Goal: Information Seeking & Learning: Find specific fact

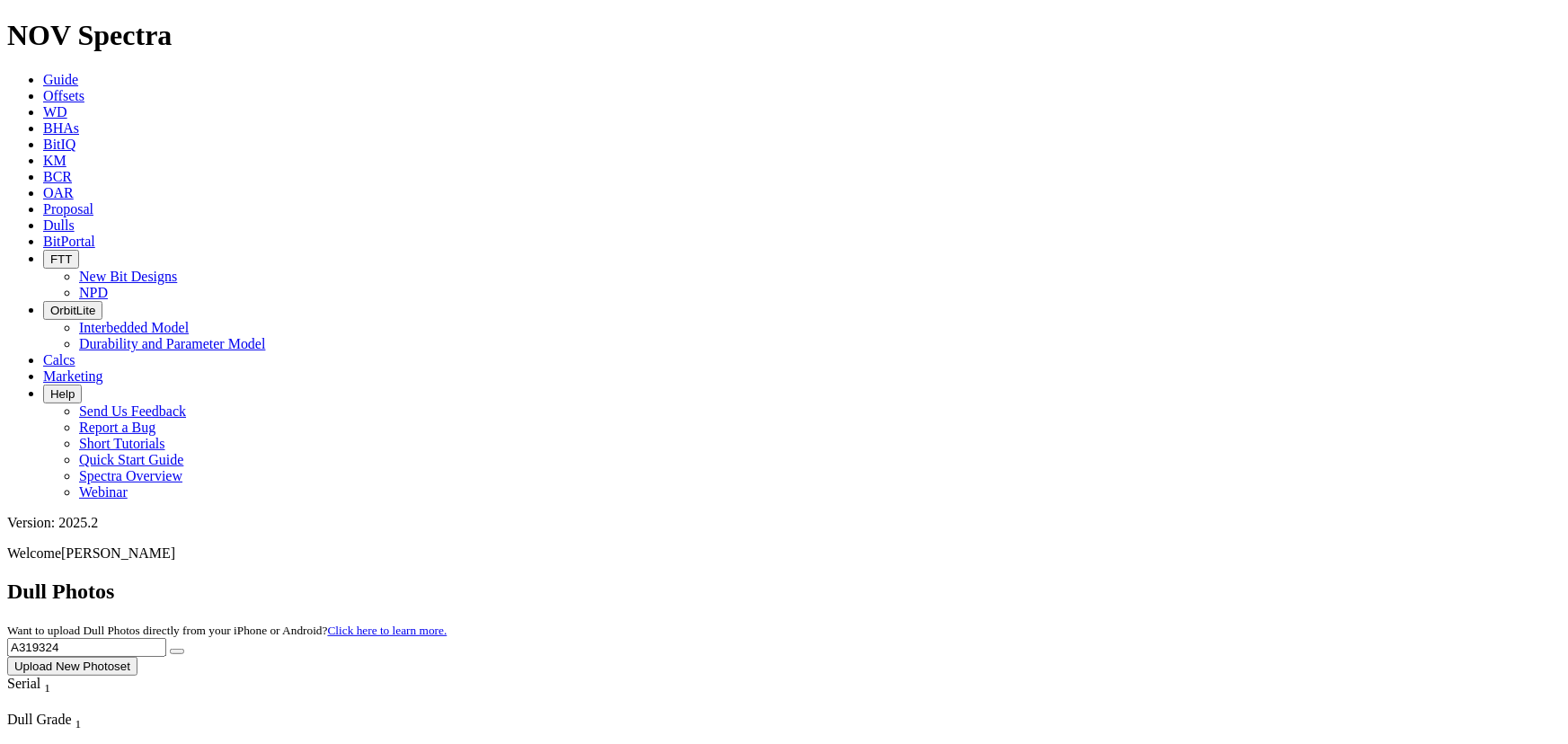
drag, startPoint x: 4540, startPoint y: 1200, endPoint x: 1375, endPoint y: 363, distance: 3273.8
drag, startPoint x: 1228, startPoint y: 71, endPoint x: 1023, endPoint y: 50, distance: 206.1
type input "A"
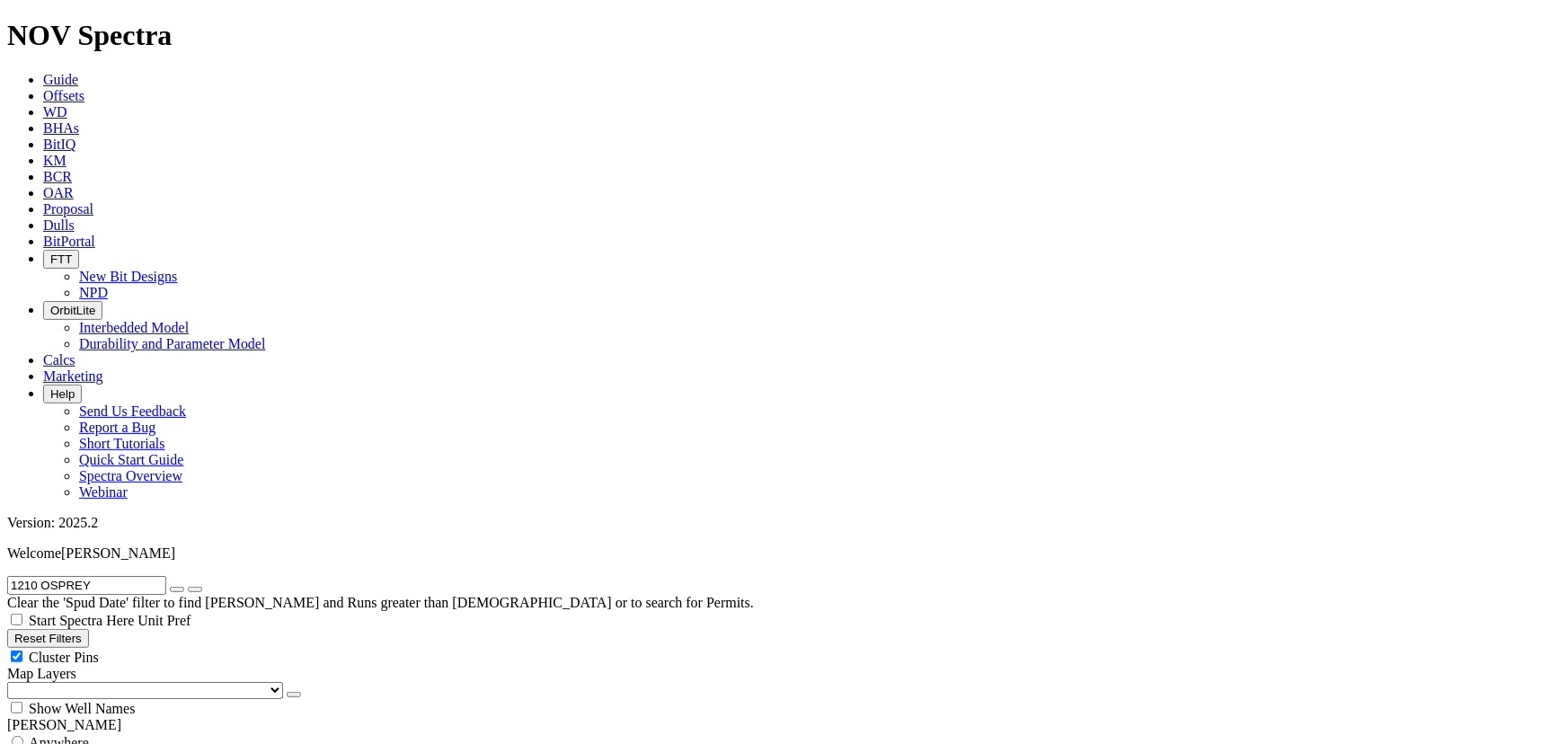
click at [43, 218] on icon at bounding box center [43, 225] width 0 height 16
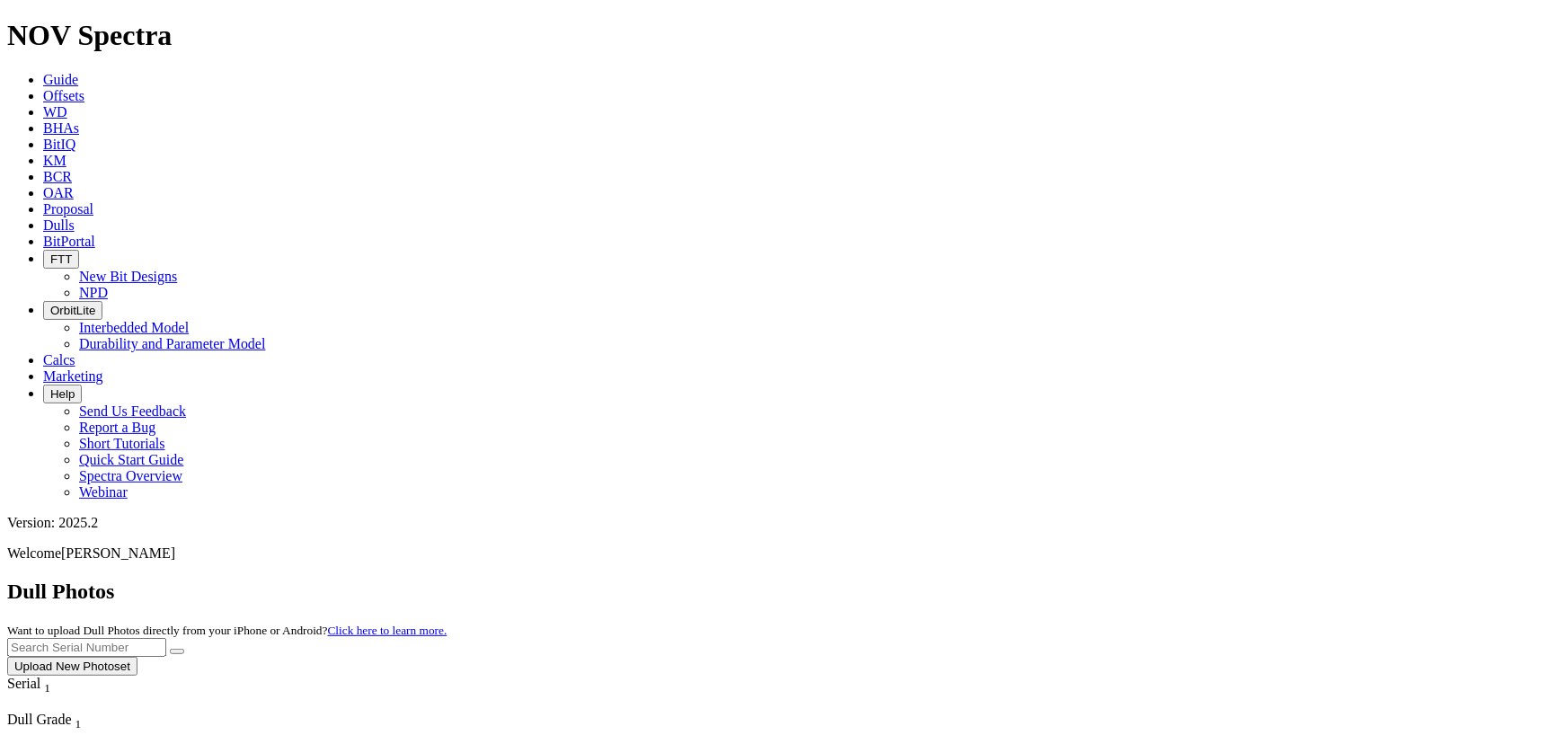
drag, startPoint x: 735, startPoint y: 22, endPoint x: 1165, endPoint y: 76, distance: 433.4
click at [166, 638] on input "text" at bounding box center [87, 647] width 159 height 19
click at [170, 649] on button "submit" at bounding box center [177, 652] width 15 height 5
click at [166, 638] on input "A31-543" at bounding box center [87, 647] width 159 height 19
click at [170, 649] on button "submit" at bounding box center [177, 652] width 15 height 5
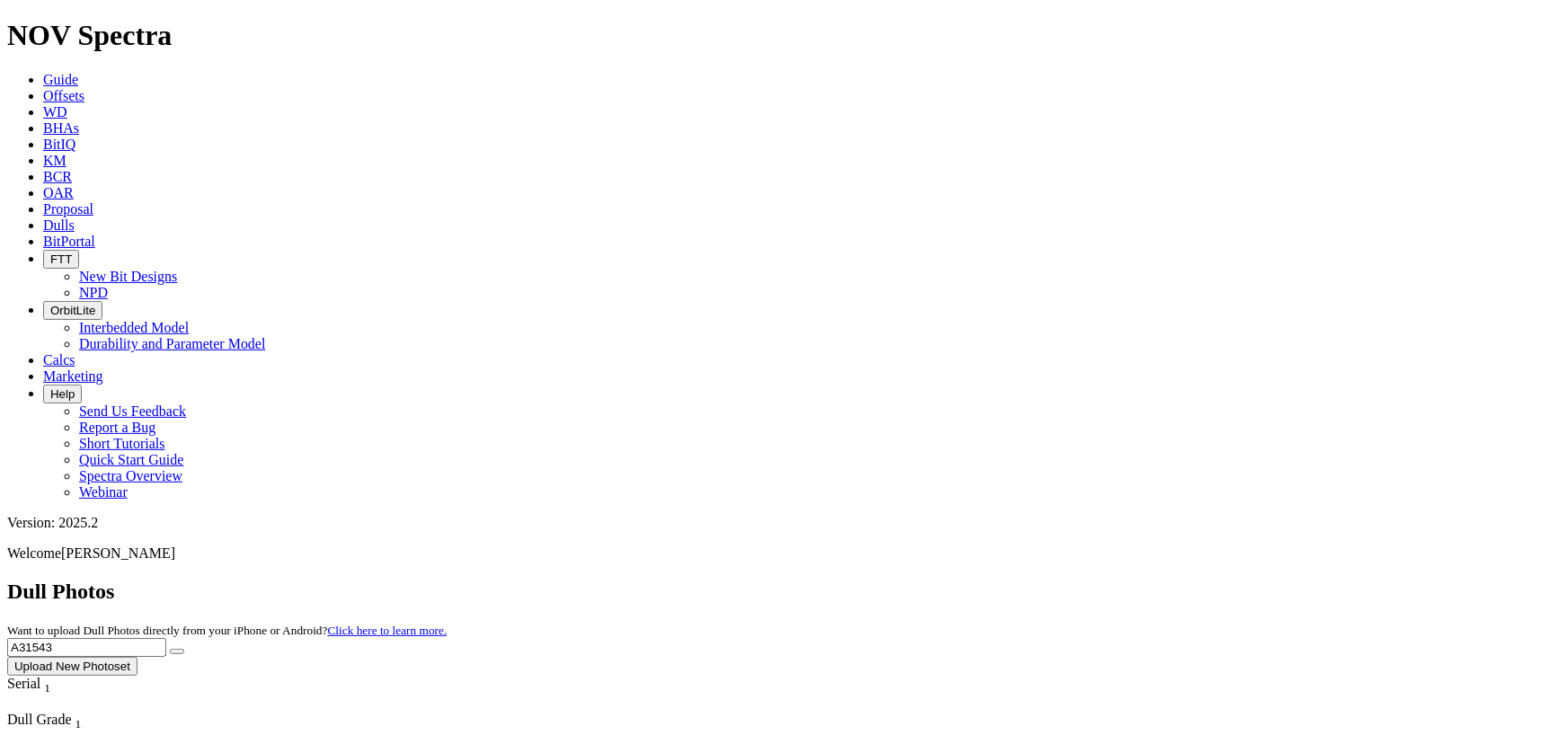
drag, startPoint x: 1202, startPoint y: 73, endPoint x: 987, endPoint y: 44, distance: 216.9
click at [170, 649] on button "submit" at bounding box center [177, 652] width 15 height 5
click at [166, 638] on input "a308475" at bounding box center [87, 647] width 159 height 19
click at [170, 649] on button "submit" at bounding box center [177, 652] width 15 height 5
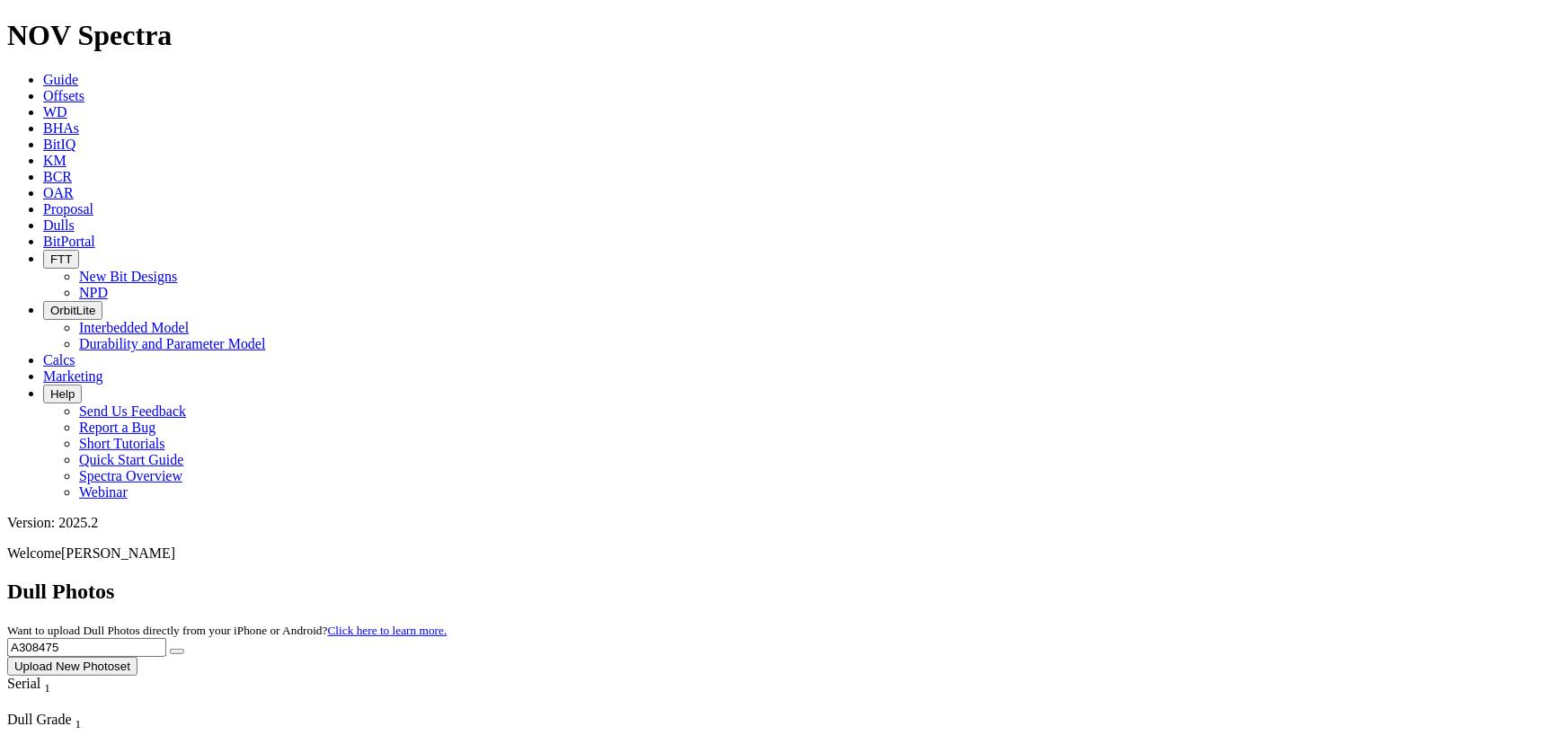
click at [185, 649] on button "submit" at bounding box center [177, 652] width 15 height 5
drag, startPoint x: 1169, startPoint y: 80, endPoint x: 1169, endPoint y: 130, distance: 50.0
click at [166, 638] on input "A308475" at bounding box center [87, 647] width 159 height 19
click at [170, 649] on button "submit" at bounding box center [177, 652] width 15 height 5
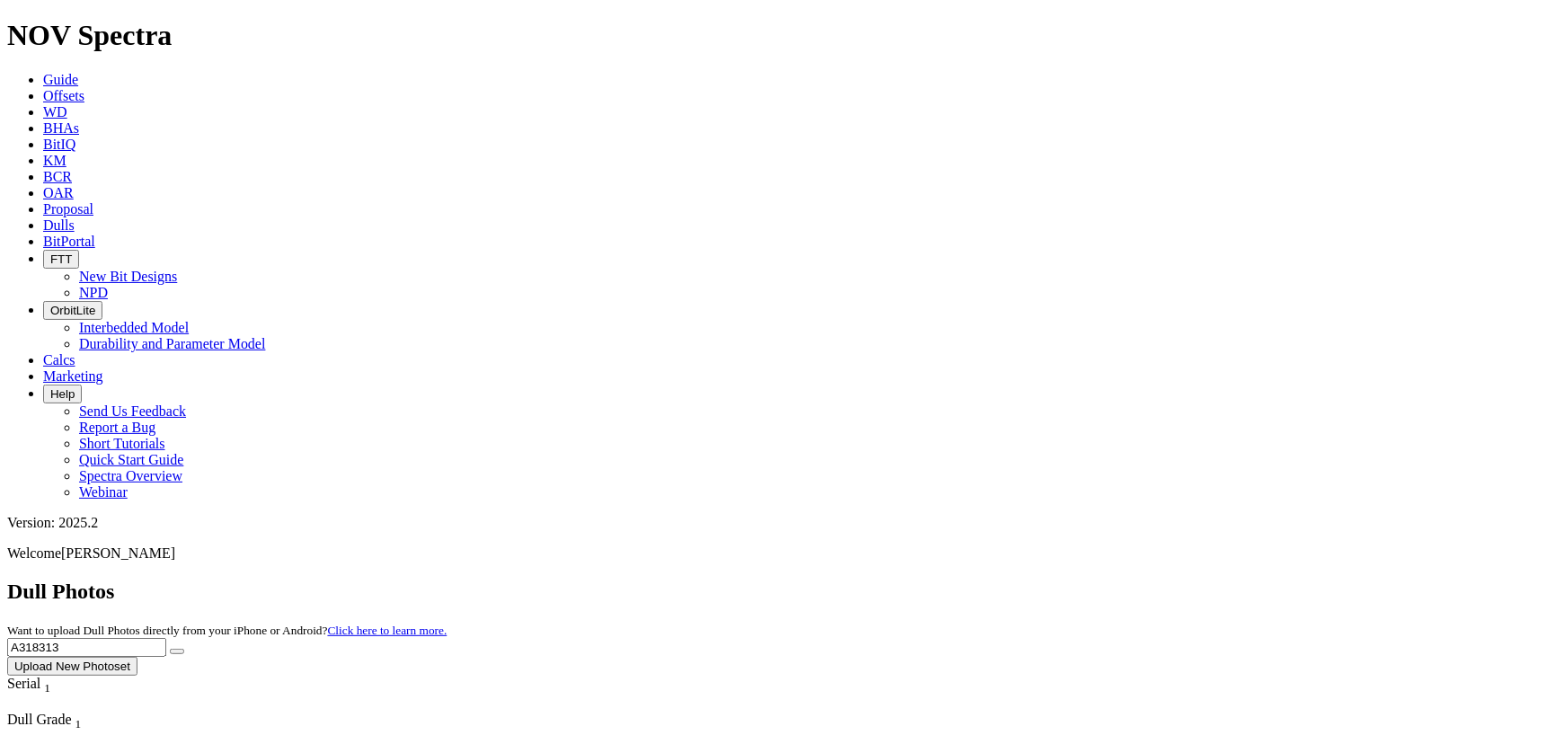
type input "A318313"
click at [170, 649] on button "submit" at bounding box center [177, 652] width 15 height 5
click at [137, 657] on button "Upload New Photoset" at bounding box center [72, 666] width 131 height 19
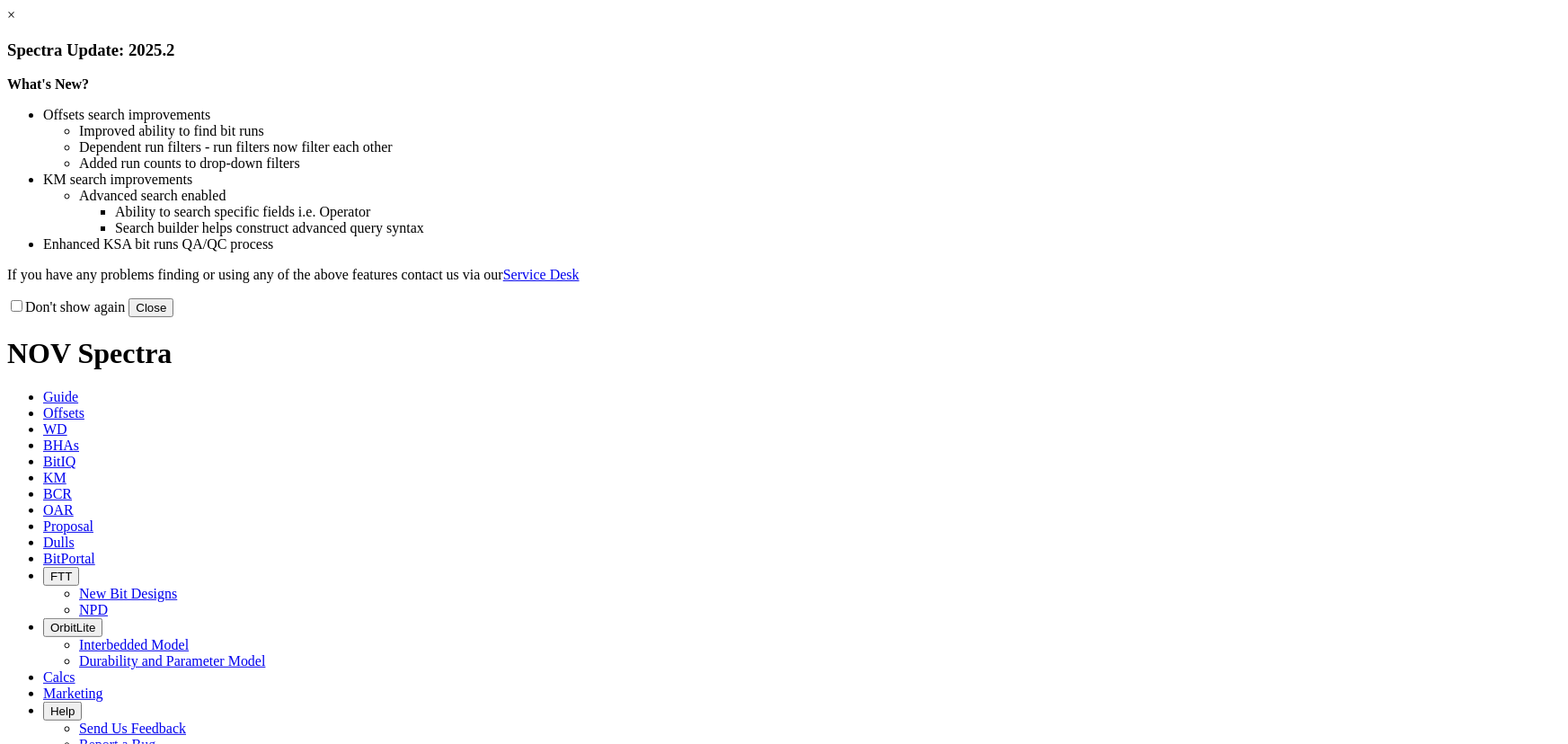
click at [174, 317] on button "Close" at bounding box center [151, 308] width 45 height 19
